Goal: Share content: Share content

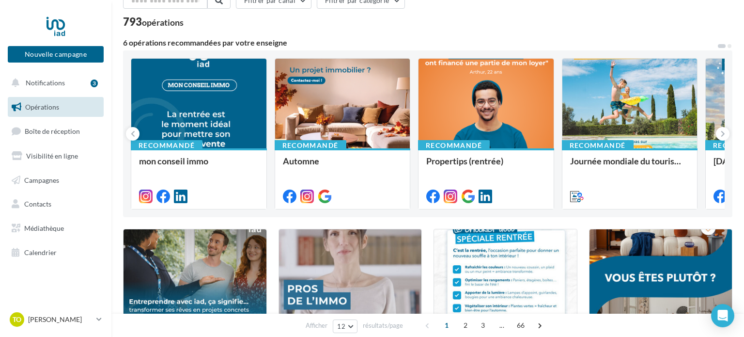
scroll to position [54, 0]
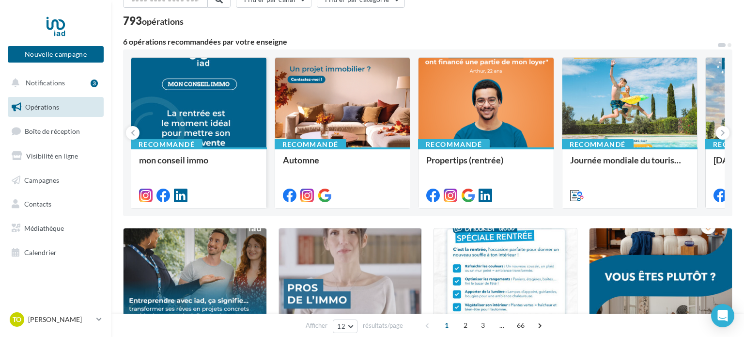
click at [231, 105] on div at bounding box center [198, 103] width 135 height 91
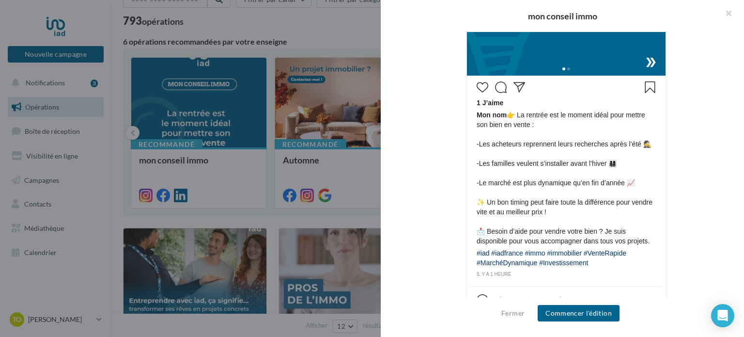
scroll to position [433, 0]
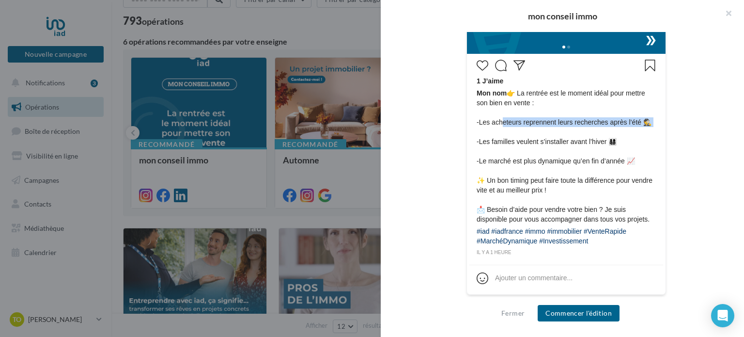
drag, startPoint x: 501, startPoint y: 122, endPoint x: 503, endPoint y: 134, distance: 12.3
click at [503, 134] on span "Mon nom 👉 La rentrée est le moment idéal pour mettre son bien en vente : -Les a…" at bounding box center [566, 156] width 179 height 136
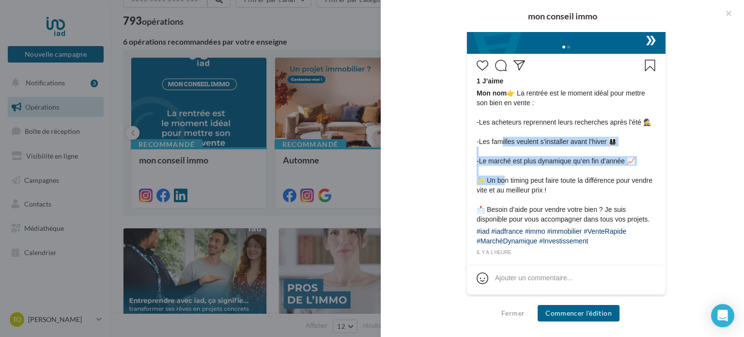
drag, startPoint x: 503, startPoint y: 141, endPoint x: 503, endPoint y: 178, distance: 37.8
click at [503, 178] on span "Mon nom 👉 La rentrée est le moment idéal pour mettre son bien en vente : -Les a…" at bounding box center [566, 156] width 179 height 136
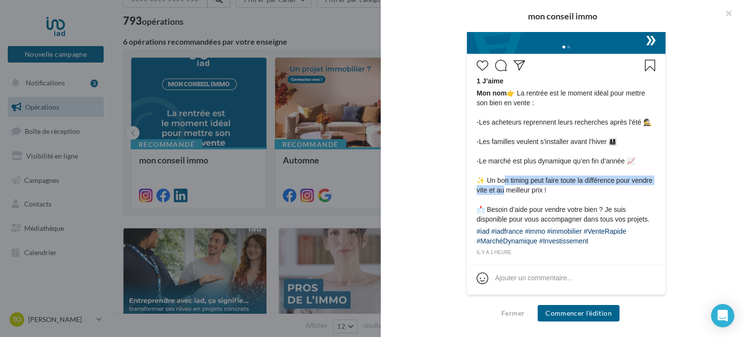
drag, startPoint x: 503, startPoint y: 179, endPoint x: 504, endPoint y: 189, distance: 9.7
click at [504, 189] on span "Mon nom 👉 La rentrée est le moment idéal pour mettre son bien en vente : -Les a…" at bounding box center [566, 156] width 179 height 136
click at [504, 188] on span "Mon nom 👉 La rentrée est le moment idéal pour mettre son bien en vente : -Les a…" at bounding box center [566, 156] width 179 height 136
drag, startPoint x: 500, startPoint y: 189, endPoint x: 524, endPoint y: 190, distance: 24.3
click at [524, 190] on span "Mon nom 👉 La rentrée est le moment idéal pour mettre son bien en vente : -Les a…" at bounding box center [566, 156] width 179 height 136
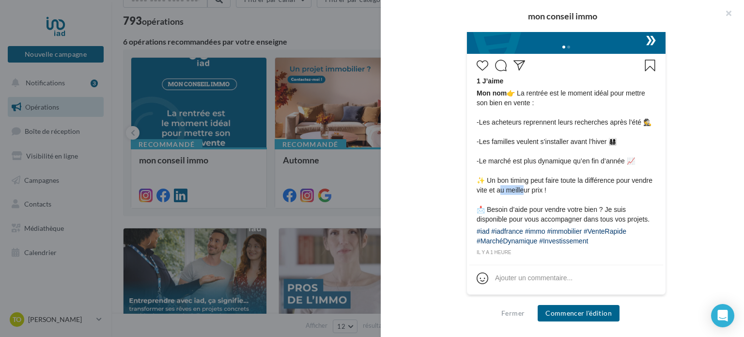
click at [524, 190] on span "Mon nom 👉 La rentrée est le moment idéal pour mettre son bien en vente : -Les a…" at bounding box center [566, 156] width 179 height 136
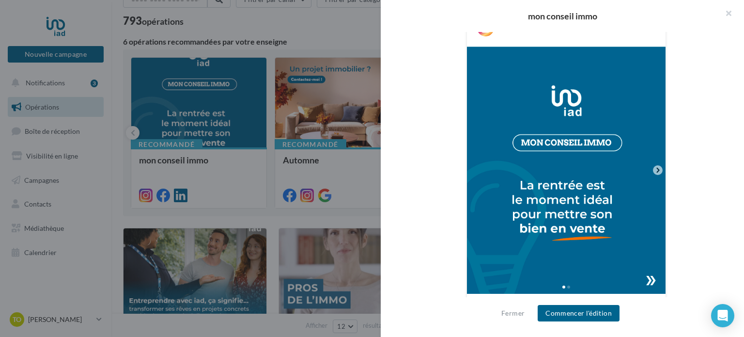
scroll to position [142, 0]
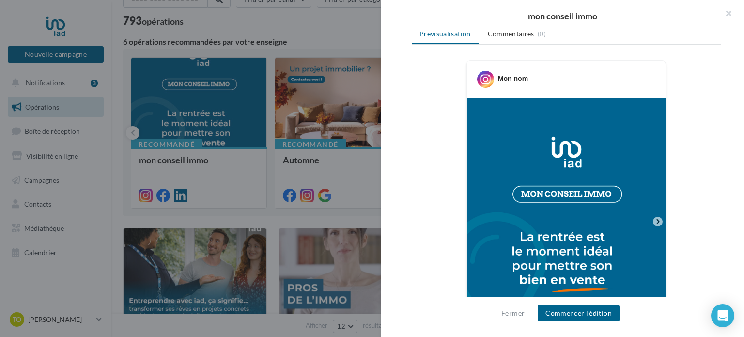
click at [315, 154] on div at bounding box center [372, 168] width 744 height 337
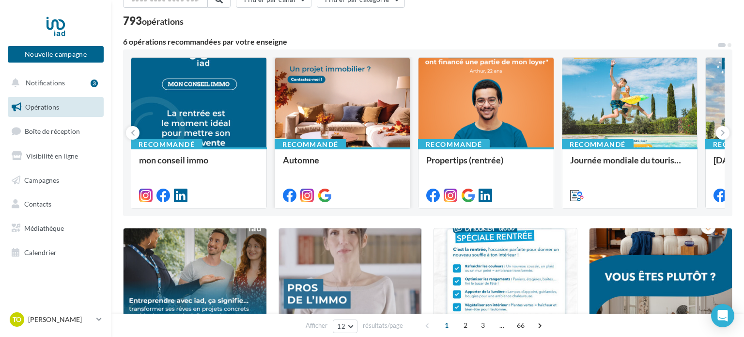
click at [372, 121] on div at bounding box center [342, 103] width 135 height 91
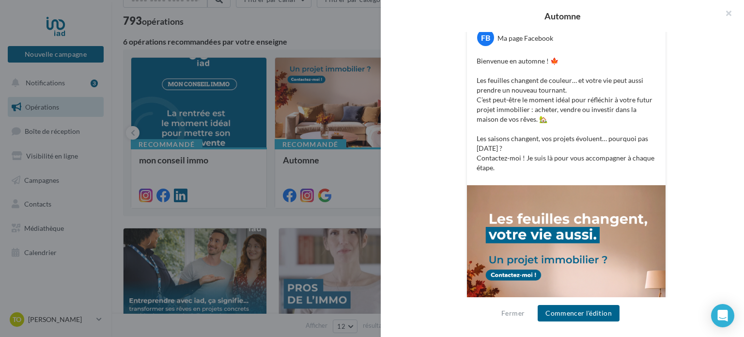
scroll to position [184, 0]
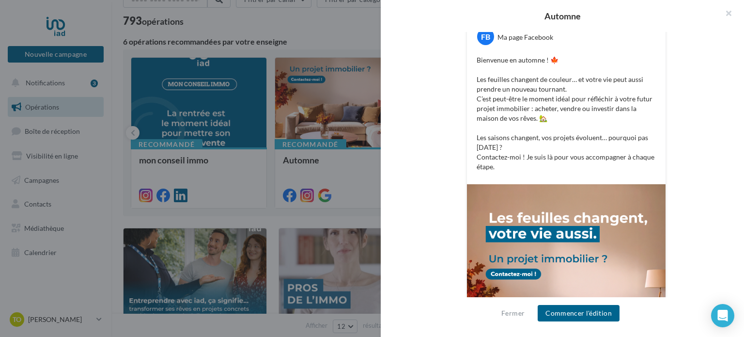
click at [504, 79] on p "Bienvenue en automne ! 🍁 Les feuilles changent de couleur… et votre vie peut au…" at bounding box center [566, 113] width 179 height 116
click at [503, 88] on p "Bienvenue en automne ! 🍁 Les feuilles changent de couleur… et votre vie peut au…" at bounding box center [566, 113] width 179 height 116
click at [501, 98] on p "Bienvenue en automne ! 🍁 Les feuilles changent de couleur… et votre vie peut au…" at bounding box center [566, 113] width 179 height 116
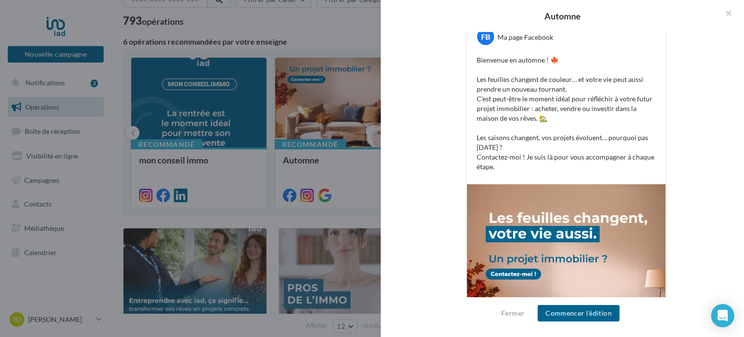
click at [501, 98] on p "Bienvenue en automne ! 🍁 Les feuilles changent de couleur… et votre vie peut au…" at bounding box center [566, 113] width 179 height 116
click at [503, 106] on p "Bienvenue en automne ! 🍁 Les feuilles changent de couleur… et votre vie peut au…" at bounding box center [566, 113] width 179 height 116
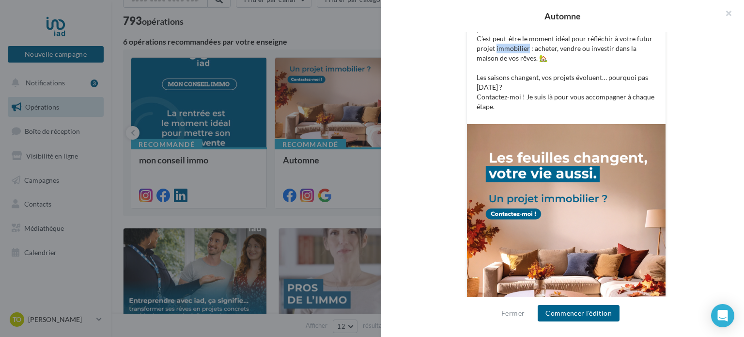
scroll to position [245, 0]
click at [428, 117] on div "FB Ma page Facebook Bienvenue en automne ! 🍁 Les feuilles changent de couleur… …" at bounding box center [566, 171] width 309 height 428
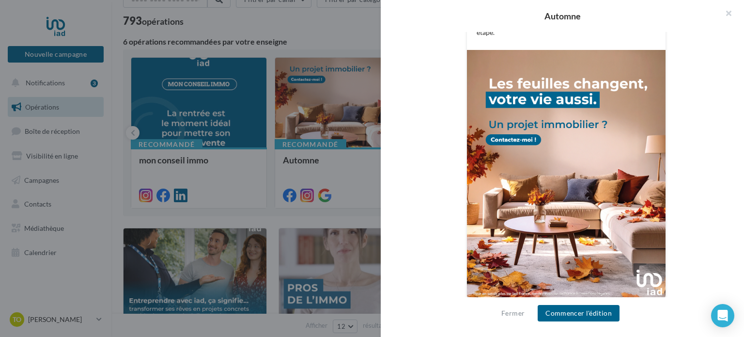
scroll to position [323, 0]
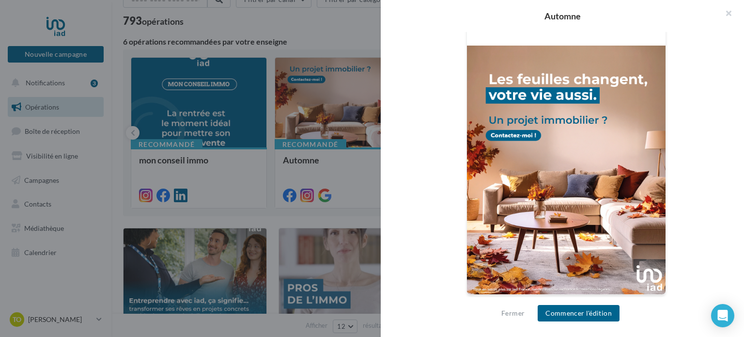
click at [336, 133] on div at bounding box center [372, 168] width 744 height 337
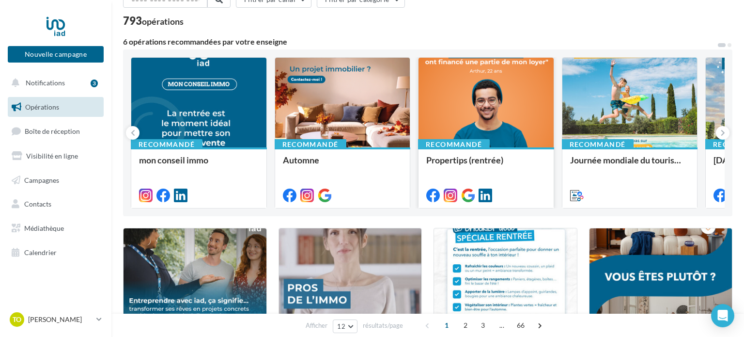
click at [463, 121] on div at bounding box center [486, 103] width 135 height 91
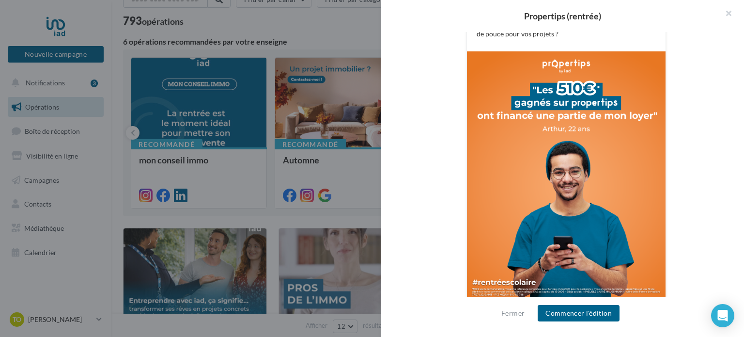
scroll to position [313, 0]
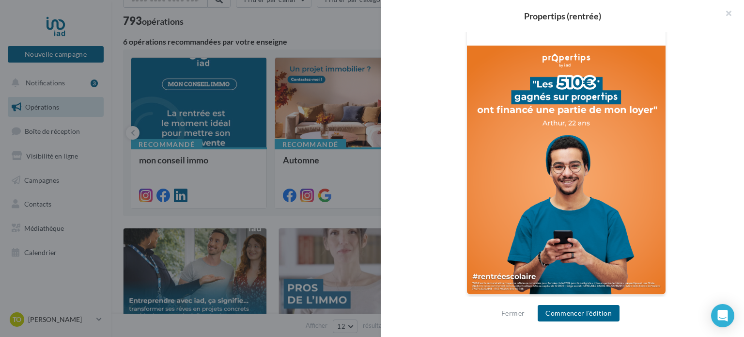
click at [334, 138] on div at bounding box center [372, 168] width 744 height 337
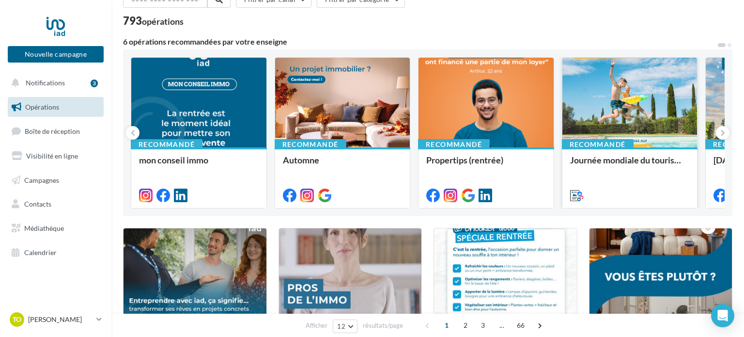
click at [621, 133] on div at bounding box center [630, 103] width 135 height 91
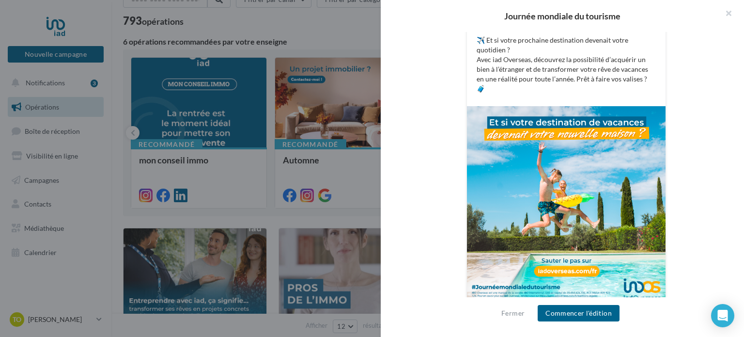
scroll to position [217, 0]
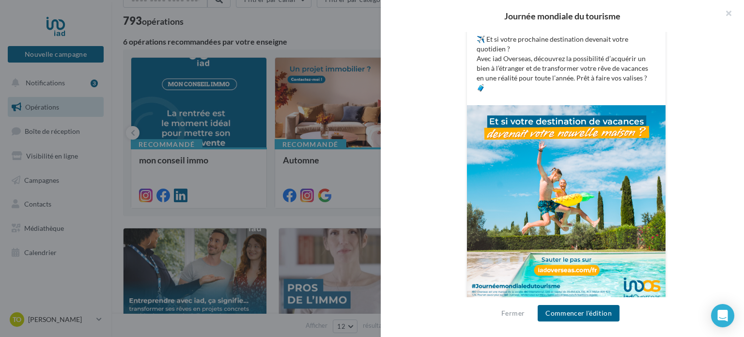
click at [301, 97] on div at bounding box center [372, 168] width 744 height 337
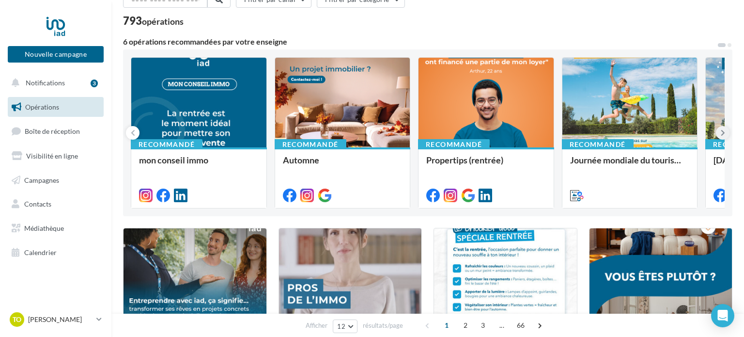
click at [727, 133] on button at bounding box center [723, 133] width 14 height 14
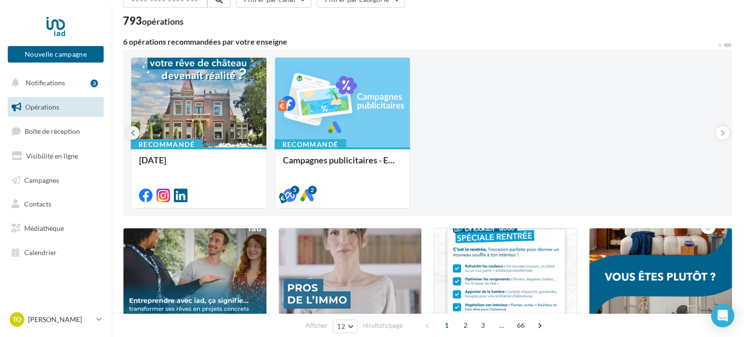
click at [134, 133] on icon at bounding box center [133, 133] width 4 height 10
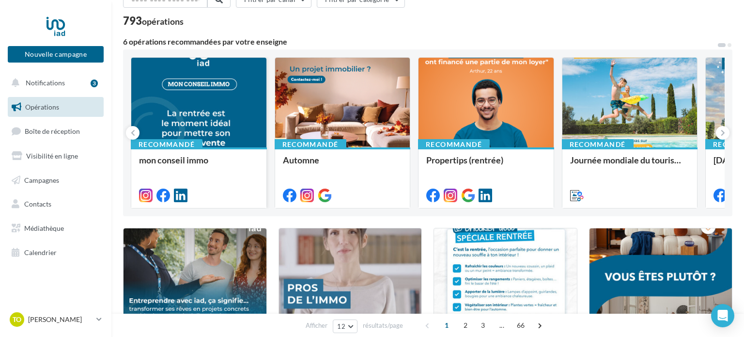
click at [250, 96] on div at bounding box center [198, 103] width 135 height 91
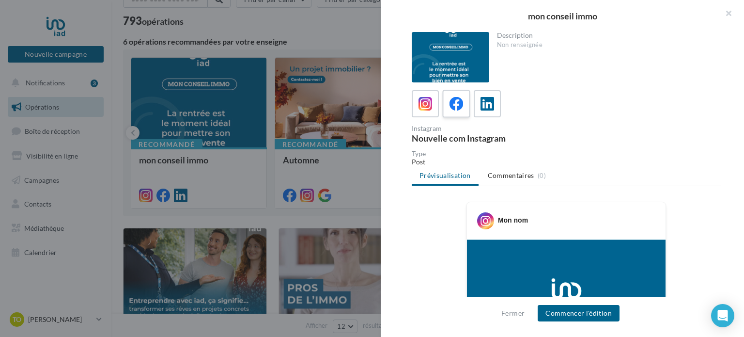
click at [455, 112] on label at bounding box center [456, 104] width 28 height 28
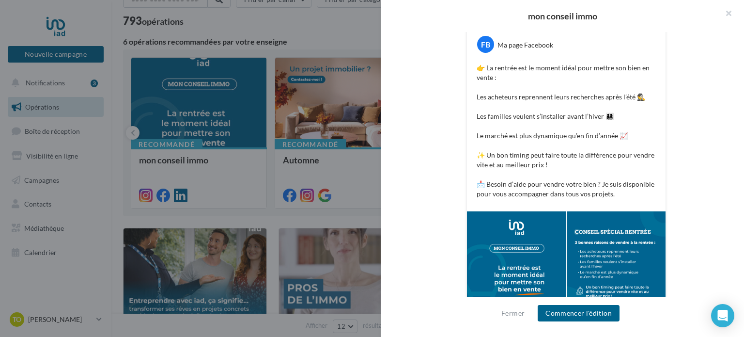
scroll to position [193, 0]
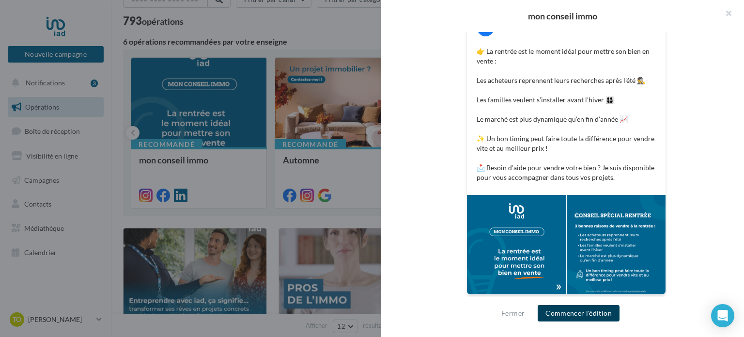
click at [574, 317] on button "Commencer l'édition" at bounding box center [579, 313] width 82 height 16
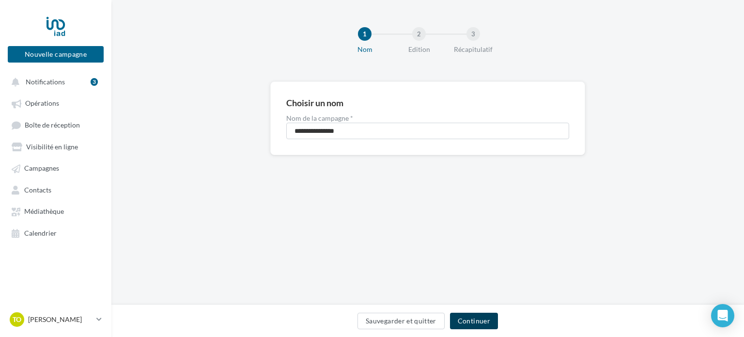
click at [486, 324] on button "Continuer" at bounding box center [474, 321] width 48 height 16
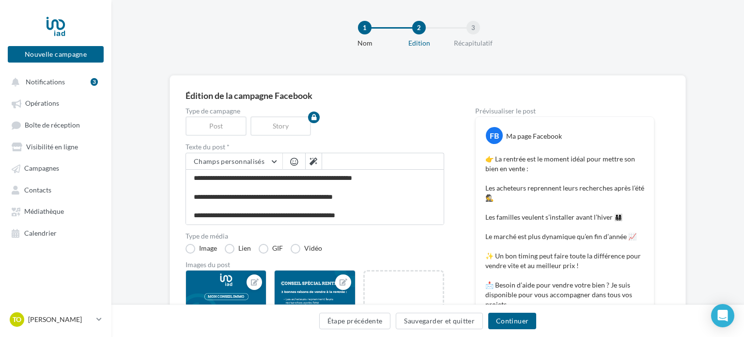
scroll to position [174, 0]
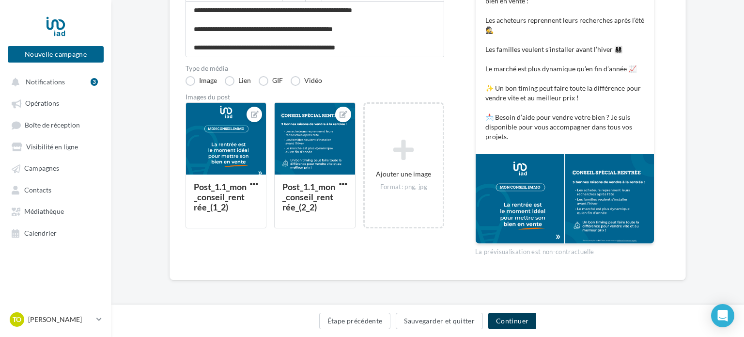
click at [517, 326] on button "Continuer" at bounding box center [512, 321] width 48 height 16
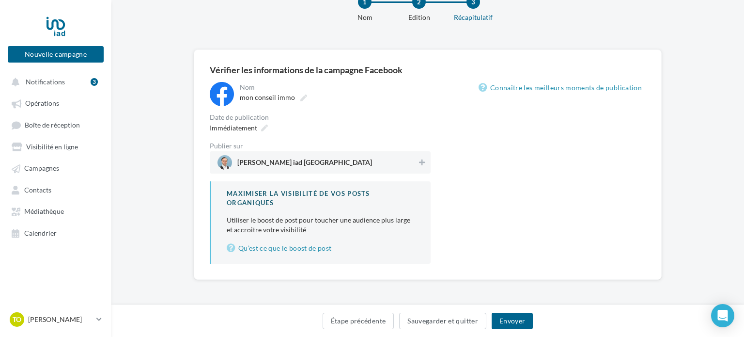
scroll to position [31, 0]
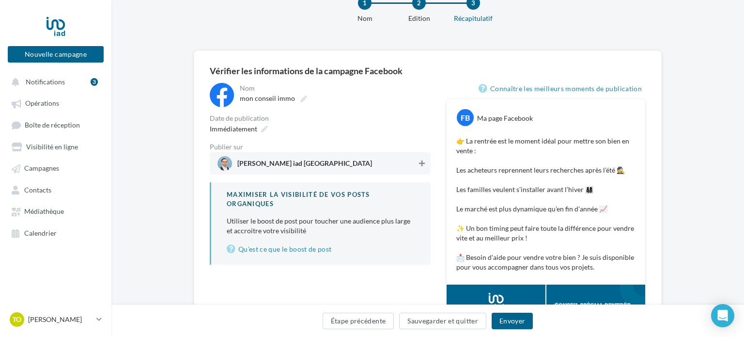
click at [419, 165] on icon at bounding box center [422, 163] width 6 height 7
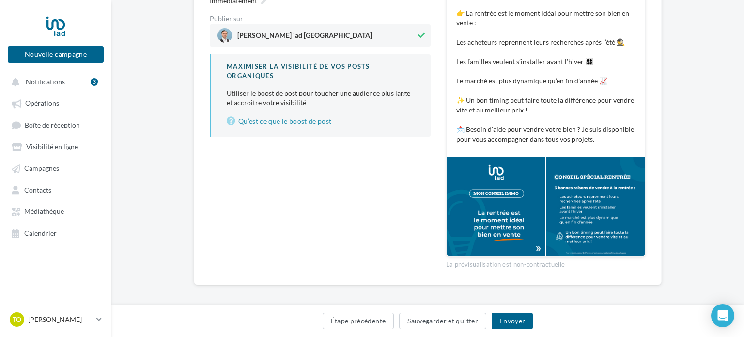
scroll to position [164, 0]
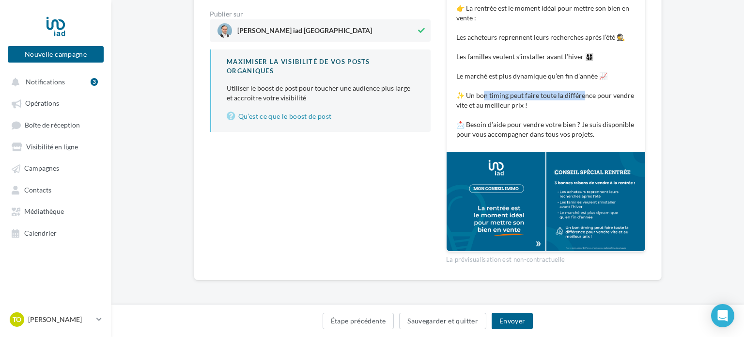
drag, startPoint x: 483, startPoint y: 97, endPoint x: 585, endPoint y: 97, distance: 101.8
click at [585, 97] on p "👉 La rentrée est le moment idéal pour mettre son bien en vente : Les acheteurs …" at bounding box center [546, 71] width 179 height 136
click at [519, 322] on button "Envoyer" at bounding box center [512, 321] width 41 height 16
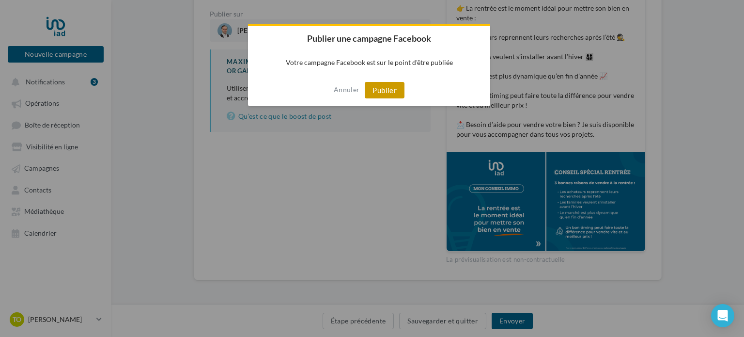
click at [399, 85] on button "Publier" at bounding box center [385, 90] width 40 height 16
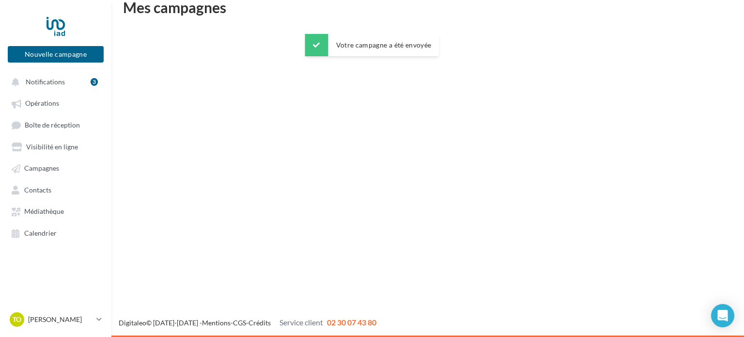
scroll to position [16, 0]
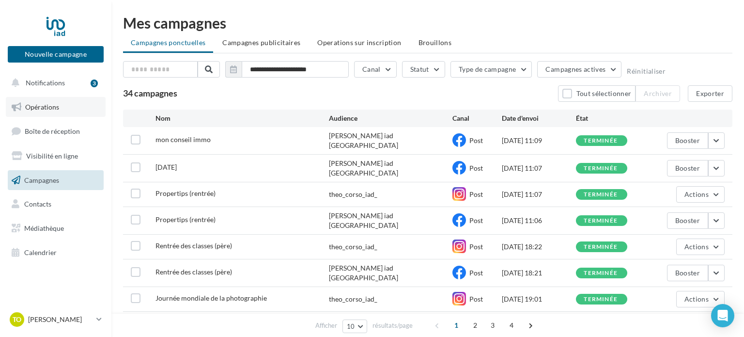
click at [82, 110] on link "Opérations" at bounding box center [56, 107] width 100 height 20
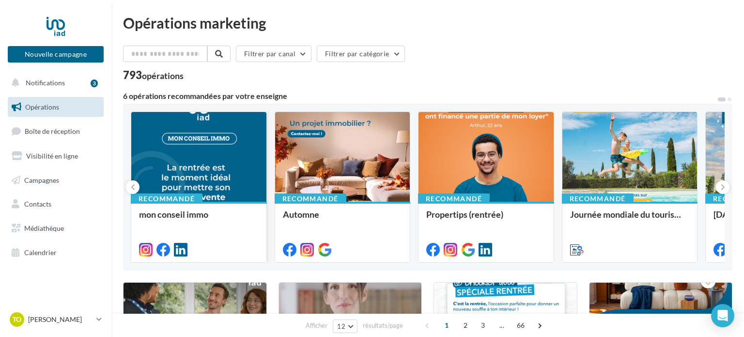
click at [187, 135] on div at bounding box center [198, 157] width 135 height 91
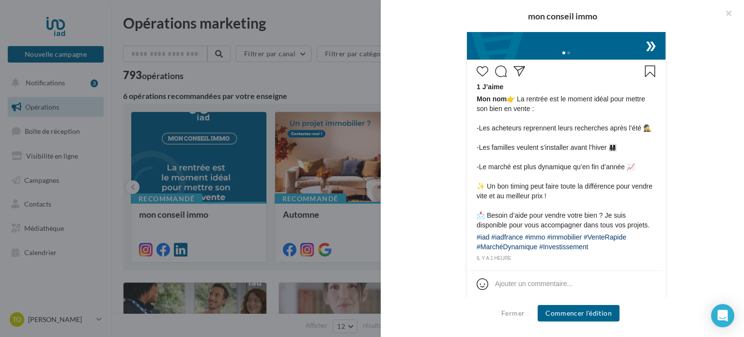
scroll to position [433, 0]
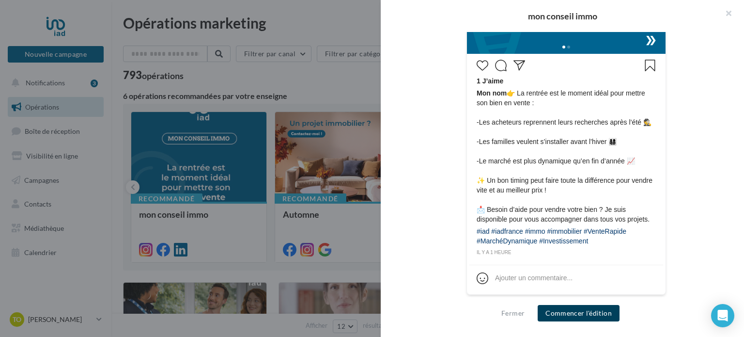
click at [554, 314] on button "Commencer l'édition" at bounding box center [579, 313] width 82 height 16
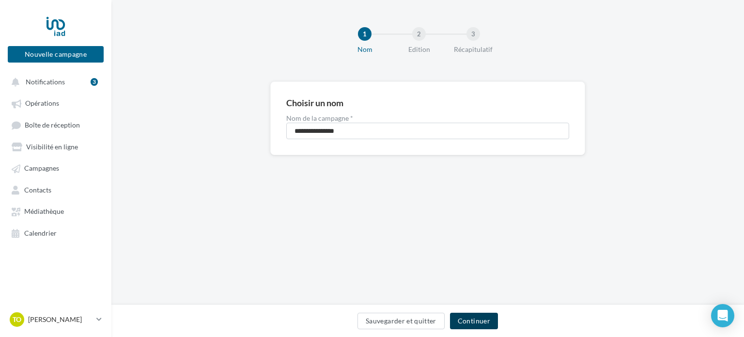
click at [490, 329] on button "Continuer" at bounding box center [474, 321] width 48 height 16
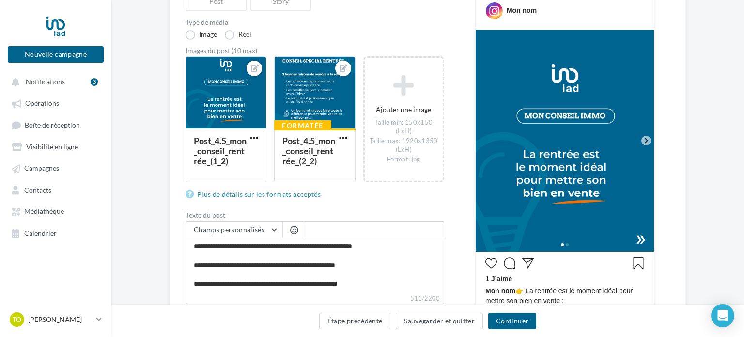
scroll to position [120, 0]
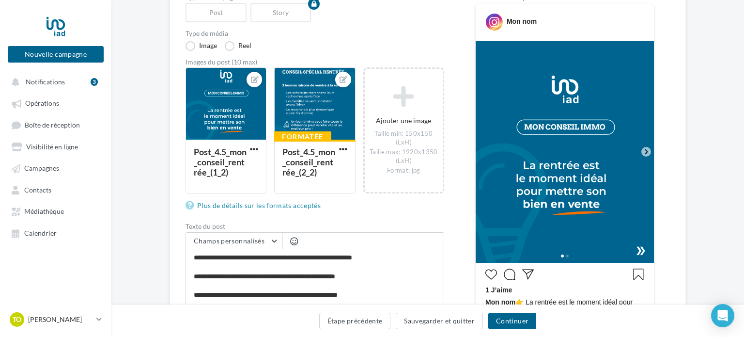
click at [647, 153] on icon at bounding box center [646, 151] width 3 height 5
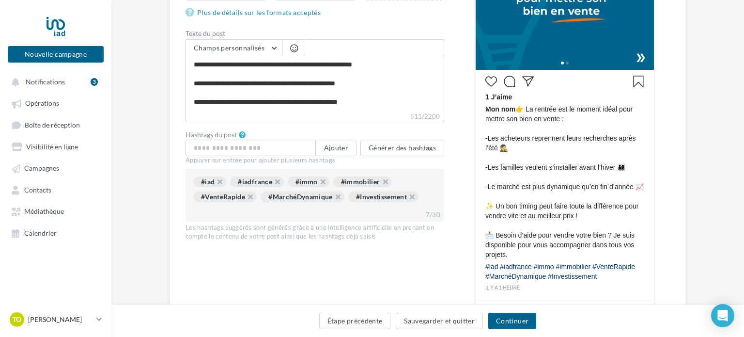
scroll to position [399, 0]
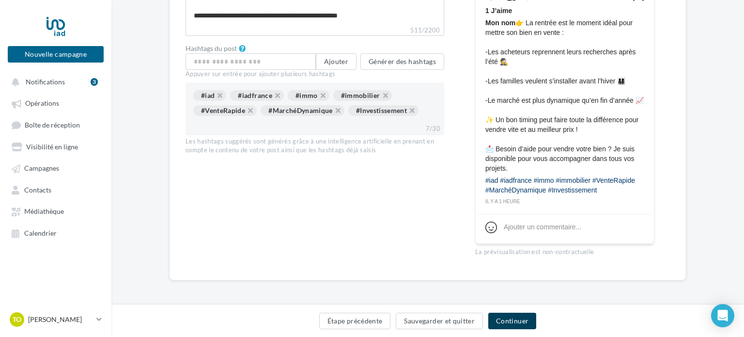
click at [517, 318] on button "Continuer" at bounding box center [512, 321] width 48 height 16
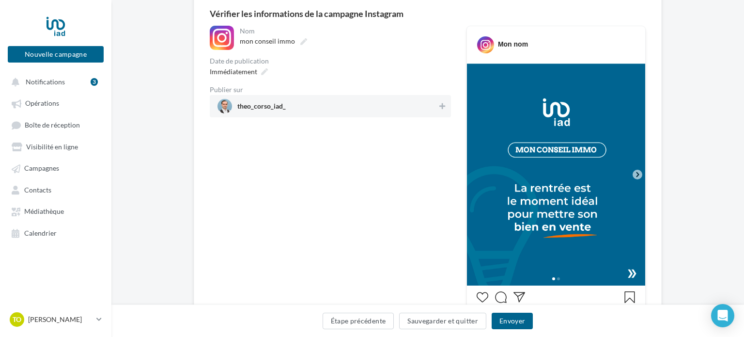
scroll to position [121, 0]
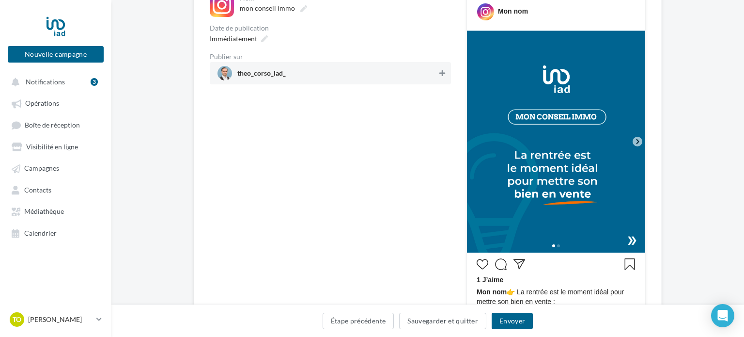
click at [446, 74] on button at bounding box center [443, 73] width 10 height 12
click at [637, 142] on icon at bounding box center [637, 141] width 9 height 9
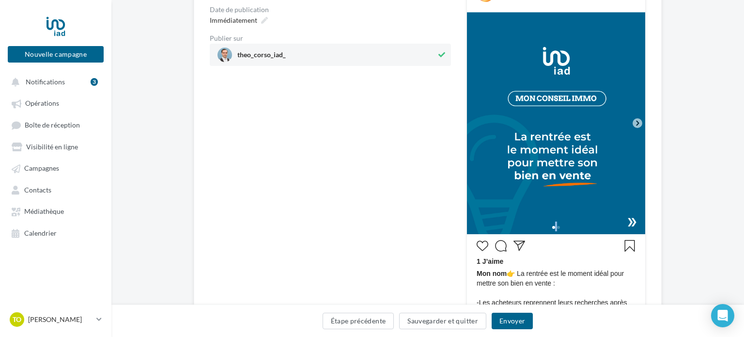
scroll to position [143, 0]
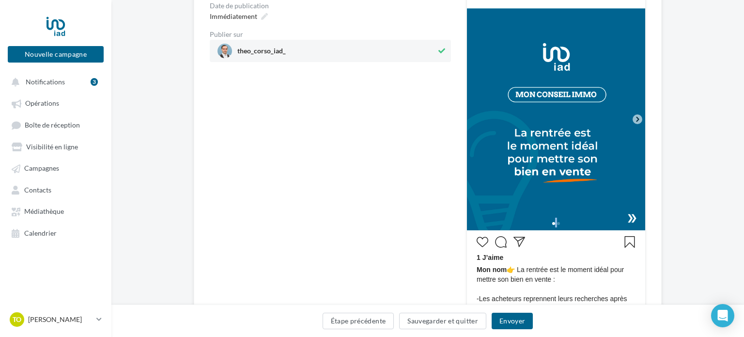
click at [637, 142] on img at bounding box center [556, 119] width 178 height 222
click at [578, 172] on img at bounding box center [556, 119] width 178 height 222
click at [554, 223] on span at bounding box center [553, 223] width 3 height 3
click at [638, 221] on div at bounding box center [556, 223] width 178 height 16
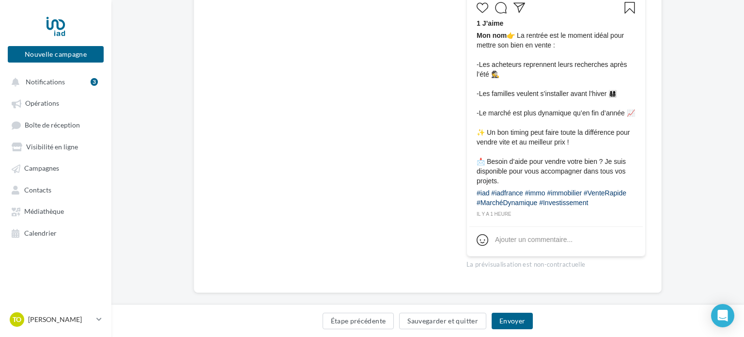
scroll to position [390, 0]
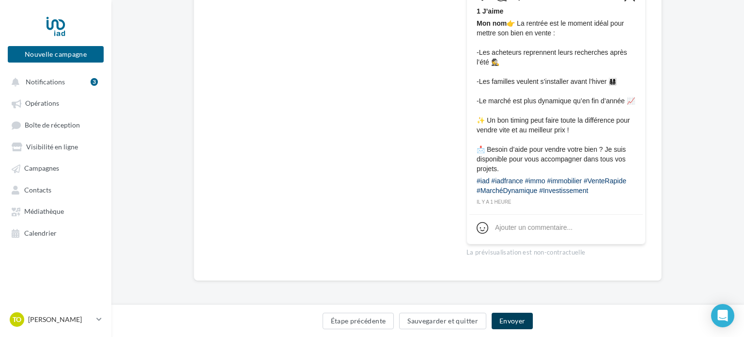
click at [504, 319] on button "Envoyer" at bounding box center [512, 321] width 41 height 16
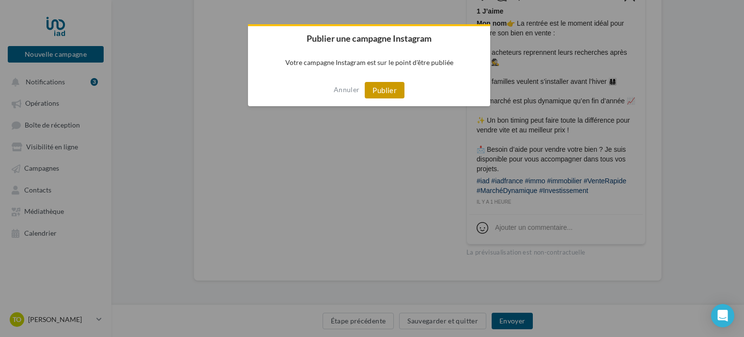
click at [386, 93] on button "Publier" at bounding box center [385, 90] width 40 height 16
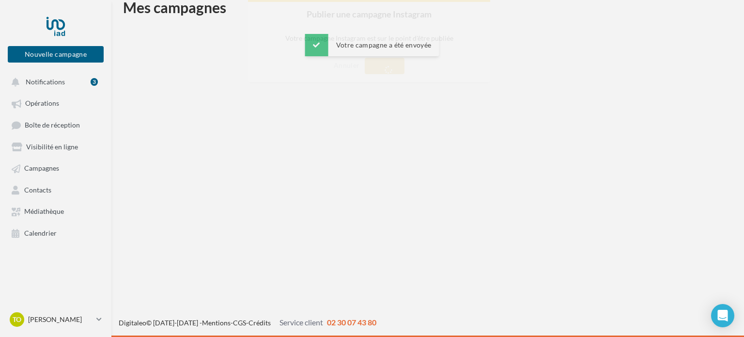
scroll to position [16, 0]
